Goal: Task Accomplishment & Management: Complete application form

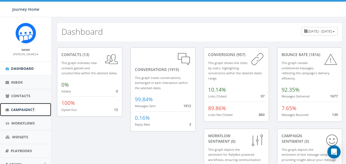
click at [23, 109] on span "Campaigns" at bounding box center [21, 109] width 21 height 5
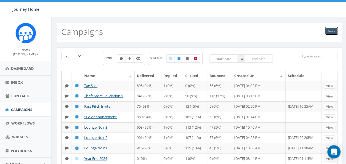
click at [332, 31] on link "New" at bounding box center [331, 31] width 13 height 8
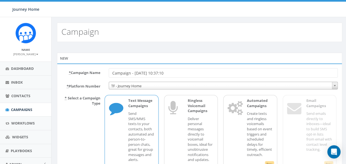
click at [181, 71] on input "Campaign - [DATE] 10:37:10" at bounding box center [223, 72] width 229 height 9
click at [181, 71] on input "Campaign - 09/25/2025, 10:37:10" at bounding box center [223, 72] width 229 height 9
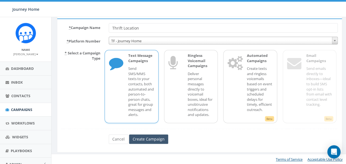
type input "Thrift Location"
click at [153, 141] on input "Create Campaign" at bounding box center [148, 138] width 39 height 9
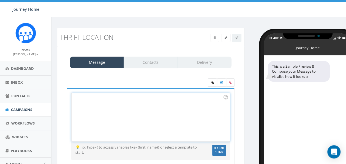
click at [157, 100] on div at bounding box center [151, 117] width 158 height 48
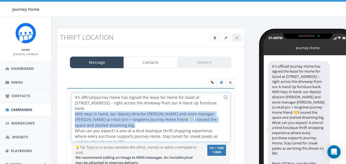
drag, startPoint x: 122, startPoint y: 118, endPoint x: 70, endPoint y: 107, distance: 53.8
click at [70, 107] on div "It's official! Journey Home has signed the lease for Home for Good at 591 New P…" at bounding box center [151, 130] width 168 height 84
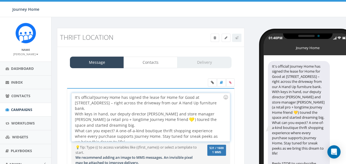
click at [118, 125] on div "It's official! Journey Home has signed the lease for Home for Good at 591 New P…" at bounding box center [151, 117] width 158 height 48
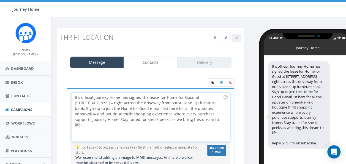
click at [76, 107] on div "It's official! Journey Home has signed the lease for Home for Good at 591 New P…" at bounding box center [151, 117] width 158 height 48
click at [204, 101] on div "It's official! Journey Home has signed the lease for Home for Good at 591 New P…" at bounding box center [151, 117] width 158 height 48
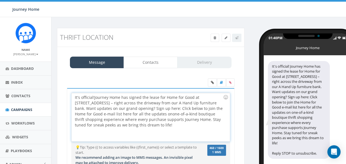
click at [221, 103] on div "It's official! Journey Home has signed the lease for Home for Good at 591 New P…" at bounding box center [151, 117] width 158 height 48
click at [185, 107] on div "It's official! Journey Home has signed the lease for Home for Good at 591 New P…" at bounding box center [151, 117] width 158 height 48
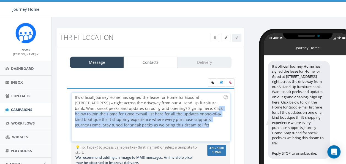
drag, startPoint x: 180, startPoint y: 125, endPoint x: 187, endPoint y: 110, distance: 17.3
click at [187, 110] on div "It's official! Journey Home has signed the lease for Home for Good at 591 New P…" at bounding box center [151, 117] width 158 height 48
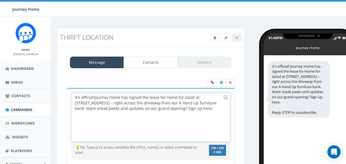
click at [92, 101] on div "It's official! Journey Home has signed the lease for Home for Good at 591 New P…" at bounding box center [151, 117] width 158 height 48
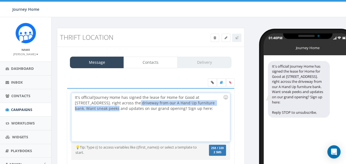
drag, startPoint x: 86, startPoint y: 107, endPoint x: 114, endPoint y: 103, distance: 27.8
click at [114, 103] on div "It's official! Journey Home has signed the lease for Home for Good at 591 New P…" at bounding box center [151, 117] width 158 height 48
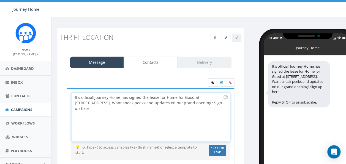
click at [192, 96] on div "It's official! Journey Home has signed the lease for Home for Good at 591 New P…" at bounding box center [151, 117] width 158 height 48
click at [187, 101] on div "It's official! Journey Home has signed the lease for Home for Good at 591 New P…" at bounding box center [151, 117] width 158 height 48
click at [165, 94] on div "It's official! Journey Home has signed the lease for Home for Good at 591 New P…" at bounding box center [151, 117] width 158 height 48
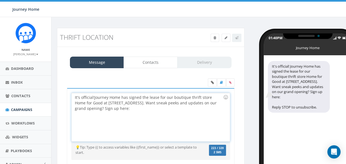
click at [142, 107] on div "It's official! Journey Home has signed the lease for our boutique thrift store …" at bounding box center [151, 117] width 158 height 48
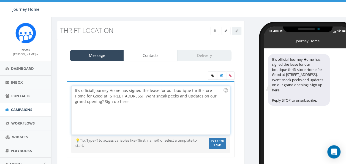
scroll to position [7, 0]
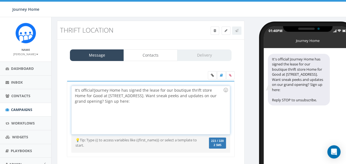
click at [165, 89] on div "It's official! Journey Home has signed the lease for our boutique thrift store …" at bounding box center [151, 110] width 158 height 48
drag, startPoint x: 209, startPoint y: 89, endPoint x: 91, endPoint y: 96, distance: 118.7
click at [91, 96] on div "It's official! Journey Home has signed the lease for our boutique thrift store …" at bounding box center [151, 110] width 158 height 48
click at [207, 88] on div "It's official! Journey Home has signed the lease for our boutique thrift store …" at bounding box center [151, 110] width 158 height 48
click at [208, 89] on div "It's official! Journey Home has signed the lease for our boutique thrift store …" at bounding box center [151, 110] width 158 height 48
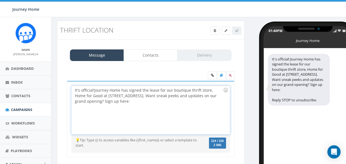
click at [90, 96] on div "It's official! Journey Home has signed the lease for our boutique thrift store,…" at bounding box center [151, 110] width 158 height 48
click at [142, 94] on div "It's official! Journey Home has signed the lease for our boutique thrift store,…" at bounding box center [151, 110] width 158 height 48
click at [144, 101] on div "It's official! Journey Home has signed the lease for our boutique thrift store,…" at bounding box center [151, 110] width 158 height 48
click at [157, 102] on div "It's official! Journey Home has signed the lease for our boutique thrift store,…" at bounding box center [151, 110] width 158 height 48
click at [212, 73] on link at bounding box center [212, 75] width 9 height 8
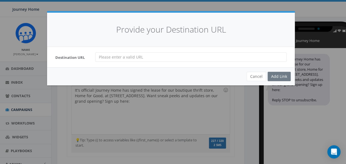
click at [141, 58] on input "url" at bounding box center [191, 56] width 192 height 9
paste input "https://lp.constantcontactpages.com/sl/vEAwnEX"
type input "https://lp.constantcontactpages.com/sl/vEAwnEX"
click at [279, 76] on div "Add Link" at bounding box center [279, 76] width 23 height 9
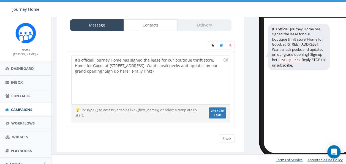
scroll to position [0, 0]
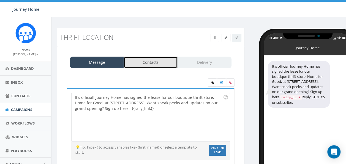
click at [157, 65] on link "Contacts" at bounding box center [151, 63] width 54 height 12
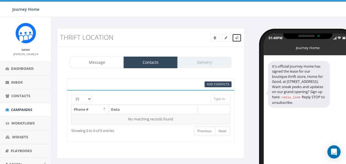
click at [238, 36] on icon at bounding box center [236, 37] width 3 height 3
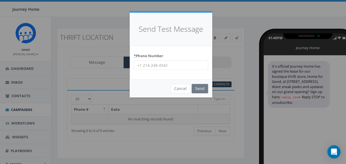
click at [181, 68] on input "* Phone Number" at bounding box center [171, 64] width 74 height 9
type input "2036718962"
click at [200, 85] on input "Send" at bounding box center [200, 88] width 17 height 9
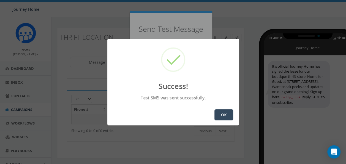
click at [227, 117] on button "OK" at bounding box center [224, 114] width 19 height 11
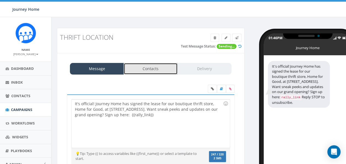
click at [153, 65] on link "Contacts" at bounding box center [151, 69] width 54 height 12
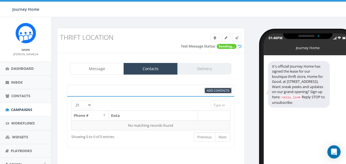
click at [212, 89] on span "Add Contacts" at bounding box center [218, 90] width 23 height 4
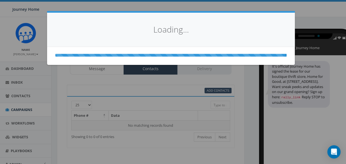
select select
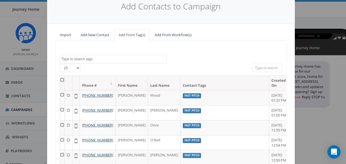
scroll to position [14, 0]
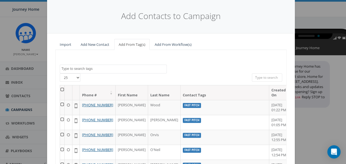
click at [74, 76] on select "25 50 100" at bounding box center [70, 77] width 21 height 8
select select "100"
click at [60, 73] on select "25 50 100" at bounding box center [70, 77] width 21 height 8
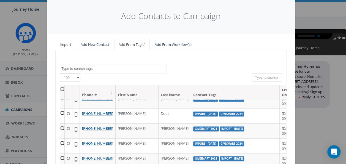
scroll to position [755, 0]
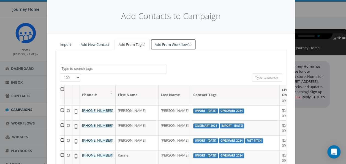
click at [161, 46] on link "Add From Workflow(s)" at bounding box center [173, 44] width 46 height 11
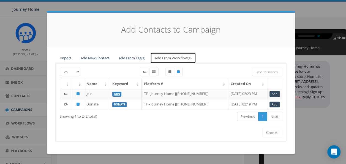
scroll to position [0, 0]
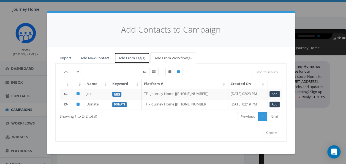
click at [124, 57] on link "Add From Tag(s)" at bounding box center [132, 57] width 36 height 11
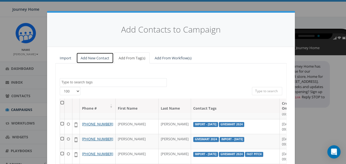
click at [97, 57] on link "Add New Contact" at bounding box center [94, 57] width 37 height 11
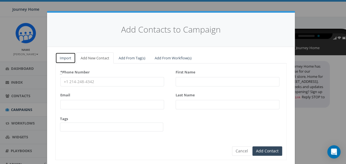
click at [61, 58] on link "Import" at bounding box center [65, 57] width 20 height 11
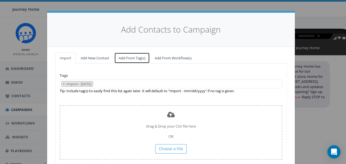
click at [126, 57] on link "Add From Tag(s)" at bounding box center [132, 57] width 36 height 11
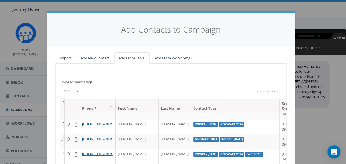
click at [62, 102] on th at bounding box center [62, 105] width 5 height 15
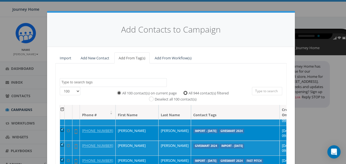
click at [185, 91] on input "All 944 contact(s) filtered" at bounding box center [187, 93] width 4 height 4
radio input "true"
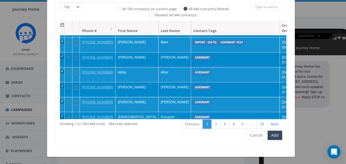
scroll to position [867, 0]
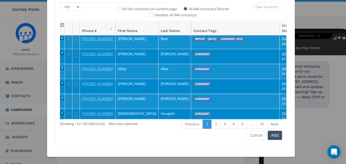
click at [271, 136] on button "Add" at bounding box center [275, 134] width 15 height 9
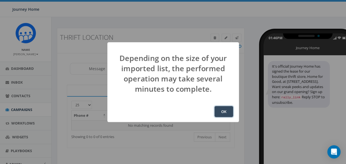
click at [226, 110] on button "OK" at bounding box center [224, 111] width 19 height 11
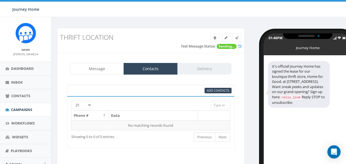
scroll to position [35, 0]
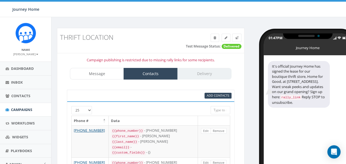
click at [201, 75] on div "Message Contacts Delivery" at bounding box center [151, 74] width 162 height 12
click at [106, 69] on link "Message" at bounding box center [97, 74] width 54 height 12
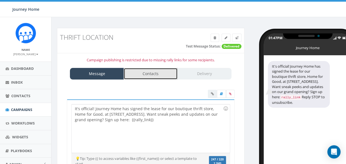
click at [138, 75] on link "Contacts" at bounding box center [151, 74] width 54 height 12
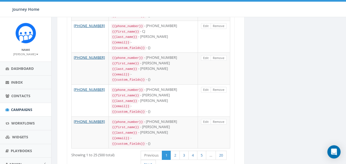
scroll to position [796, 0]
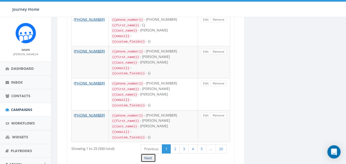
click at [153, 153] on link "Next" at bounding box center [148, 157] width 15 height 9
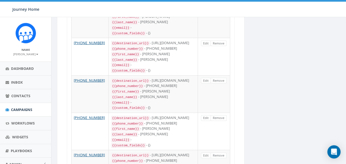
scroll to position [996, 0]
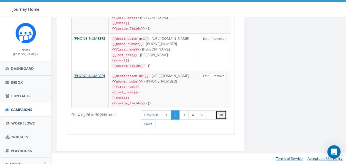
click at [219, 116] on link "38" at bounding box center [221, 114] width 11 height 9
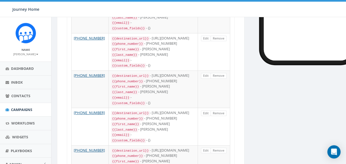
scroll to position [0, 0]
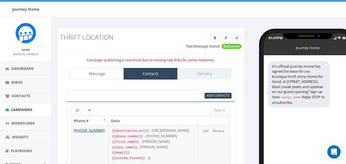
click at [204, 74] on div "Message Contacts Delivery" at bounding box center [151, 74] width 162 height 12
click at [200, 73] on div "Message Contacts Delivery" at bounding box center [151, 74] width 162 height 12
click at [113, 72] on link "Message" at bounding box center [97, 74] width 54 height 12
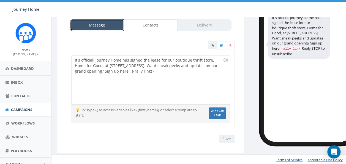
scroll to position [32, 0]
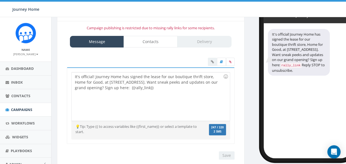
click at [229, 154] on div "Save Next" at bounding box center [225, 155] width 18 height 8
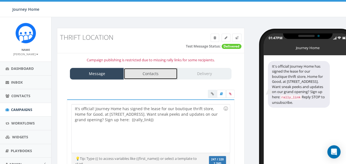
click at [160, 72] on link "Contacts" at bounding box center [151, 74] width 54 height 12
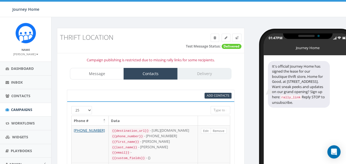
click at [209, 74] on div "Message Contacts Delivery" at bounding box center [151, 74] width 162 height 12
click at [214, 96] on span "Add Contacts" at bounding box center [218, 95] width 23 height 4
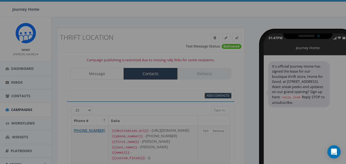
select select
select select "100"
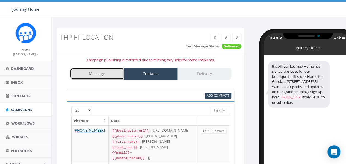
click at [110, 68] on link "Message" at bounding box center [97, 74] width 54 height 12
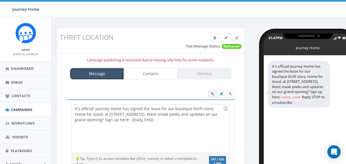
scroll to position [49, 0]
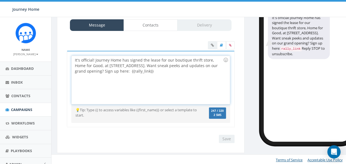
drag, startPoint x: 174, startPoint y: 74, endPoint x: 59, endPoint y: 49, distance: 117.2
click at [59, 49] on div "Campaign publishing is restricted due to missing rally links for some recipient…" at bounding box center [151, 78] width 188 height 148
copy div "It's official! Journey Home has signed the lease for our boutique thrift store,…"
click at [28, 64] on link "Dashboard" at bounding box center [25, 69] width 51 height 14
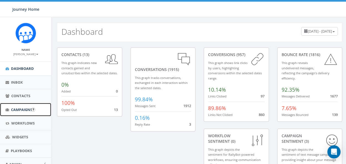
click at [26, 107] on span "Campaigns" at bounding box center [21, 109] width 21 height 5
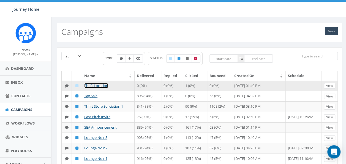
click at [103, 83] on link "Thrift Location" at bounding box center [96, 85] width 24 height 5
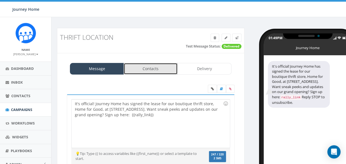
click at [149, 68] on link "Contacts" at bounding box center [151, 69] width 54 height 12
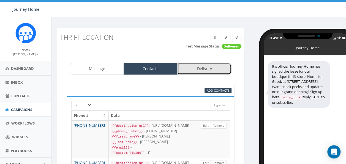
click at [207, 71] on link "Delivery" at bounding box center [204, 69] width 54 height 12
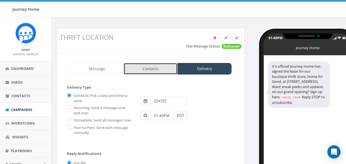
click at [167, 68] on link "Contacts" at bounding box center [151, 69] width 54 height 12
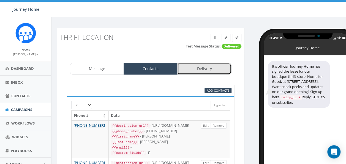
click at [204, 67] on link "Delivery" at bounding box center [204, 69] width 54 height 12
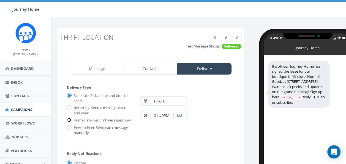
click at [70, 119] on input "Immediate: Send all messages now" at bounding box center [69, 120] width 4 height 4
radio input "true"
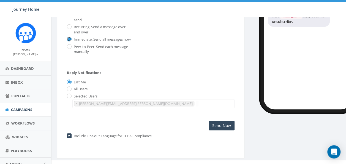
scroll to position [92, 0]
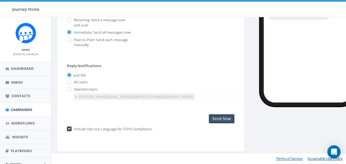
click at [223, 119] on input "Send Now" at bounding box center [222, 118] width 26 height 9
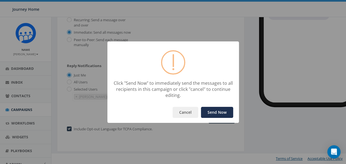
click at [220, 111] on button "Send Now" at bounding box center [217, 112] width 32 height 11
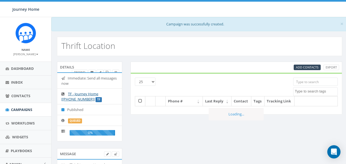
select select
